Goal: Information Seeking & Learning: Learn about a topic

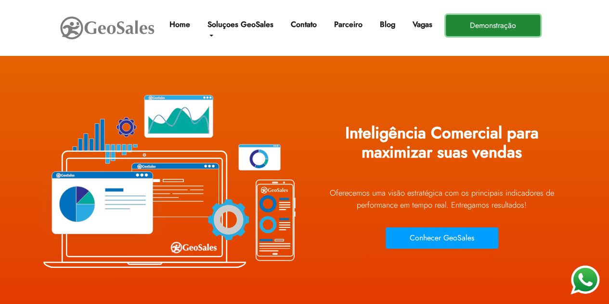
click at [486, 27] on button "Demonstração" at bounding box center [493, 25] width 94 height 21
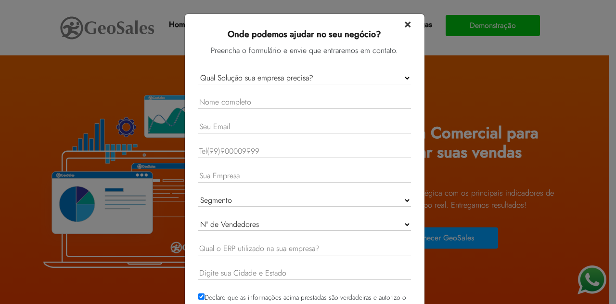
click at [406, 24] on span "×" at bounding box center [407, 23] width 7 height 17
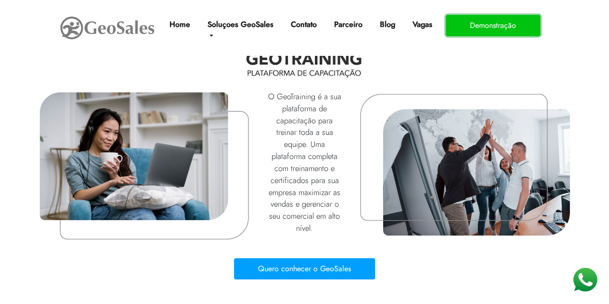
scroll to position [3368, 0]
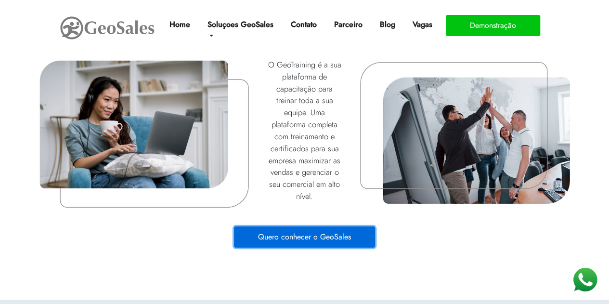
click at [319, 237] on button "Quero conhecer o GeoSales" at bounding box center [304, 236] width 141 height 21
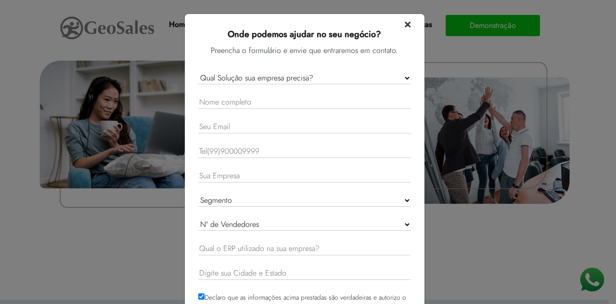
click at [404, 26] on span "×" at bounding box center [407, 23] width 7 height 17
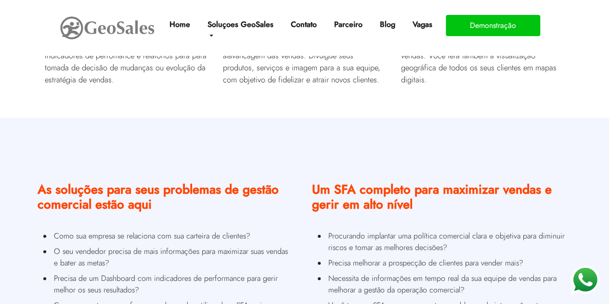
scroll to position [0, 0]
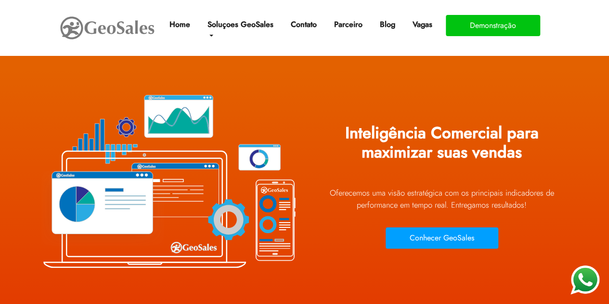
click at [116, 27] on img at bounding box center [107, 27] width 96 height 27
click at [175, 25] on link "Home" at bounding box center [179, 24] width 28 height 19
